Goal: Transaction & Acquisition: Purchase product/service

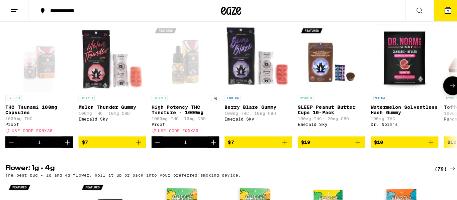
scroll to position [542, 0]
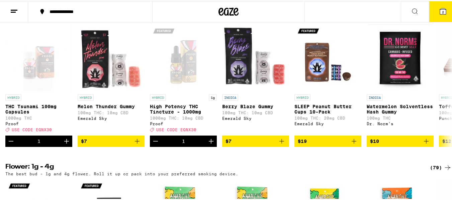
click at [442, 12] on button "2" at bounding box center [443, 10] width 28 height 21
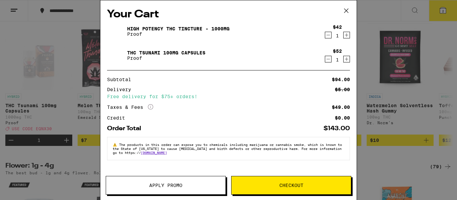
click at [149, 192] on button "Apply Promo" at bounding box center [166, 185] width 120 height 19
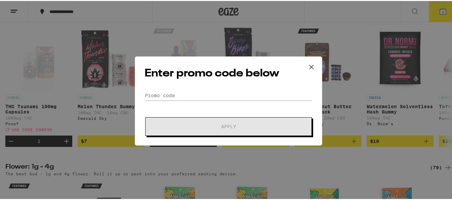
click at [139, 91] on div "Enter promo code below Promo Code Apply" at bounding box center [228, 100] width 187 height 89
click at [145, 93] on input "Promo Code" at bounding box center [228, 95] width 168 height 10
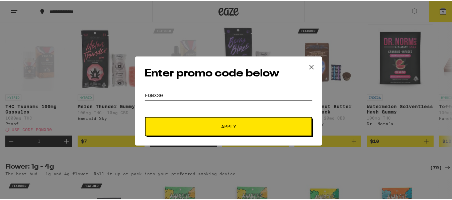
type input "EQNX30"
click at [236, 125] on span "Apply" at bounding box center [228, 125] width 120 height 5
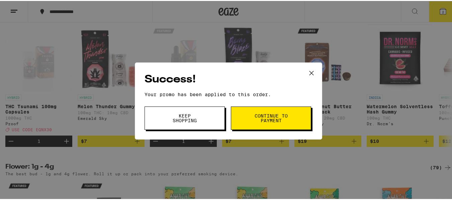
click at [157, 122] on button "Keep Shopping" at bounding box center [184, 117] width 80 height 23
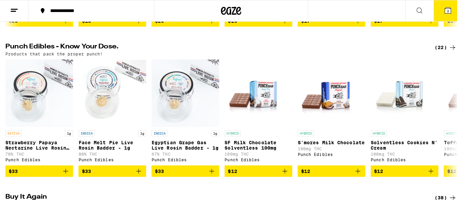
scroll to position [341, 0]
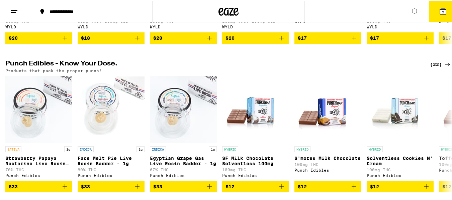
click at [446, 7] on button "2" at bounding box center [443, 10] width 28 height 21
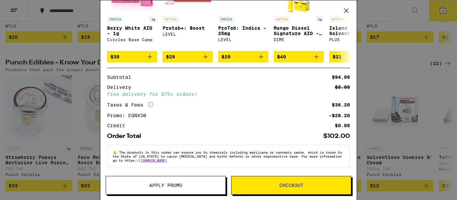
scroll to position [128, 0]
click at [287, 188] on span "Checkout" at bounding box center [291, 185] width 24 height 5
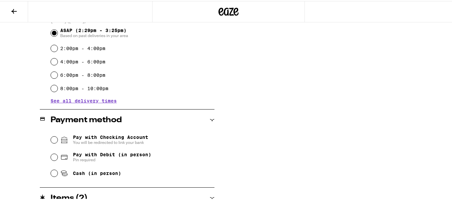
scroll to position [201, 0]
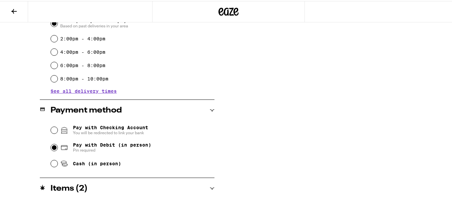
click at [52, 146] on input "Pay with Debit (in person) Pin required" at bounding box center [54, 146] width 7 height 7
radio input "true"
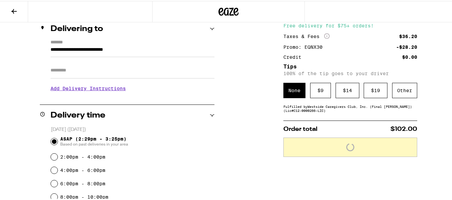
scroll to position [100, 0]
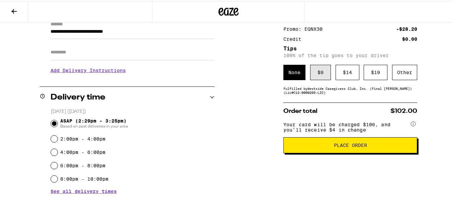
click at [313, 72] on div "$ 9" at bounding box center [320, 71] width 21 height 15
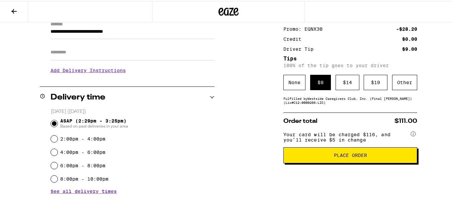
click at [345, 157] on span "Place Order" at bounding box center [350, 154] width 33 height 5
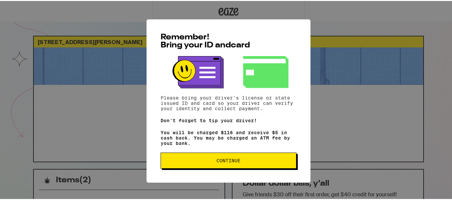
click at [247, 161] on span "Continue" at bounding box center [228, 159] width 124 height 5
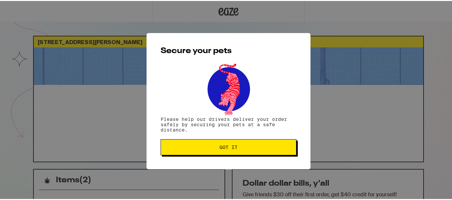
click at [238, 152] on button "Got it" at bounding box center [229, 146] width 136 height 16
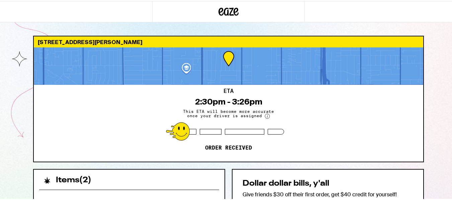
click at [236, 134] on div "ETA 2:30pm - 3:26pm This ETA will become more accurate once your driver is assi…" at bounding box center [228, 122] width 389 height 77
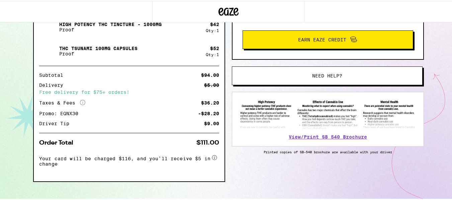
scroll to position [187, 0]
